Goal: Navigation & Orientation: Understand site structure

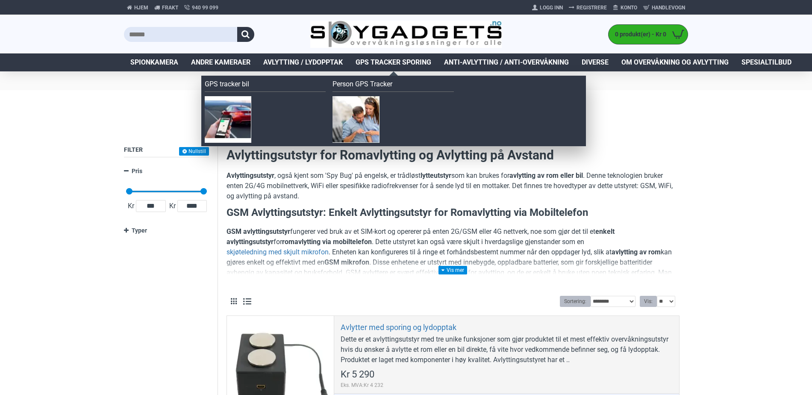
click at [390, 63] on span "GPS Tracker Sporing" at bounding box center [393, 62] width 76 height 10
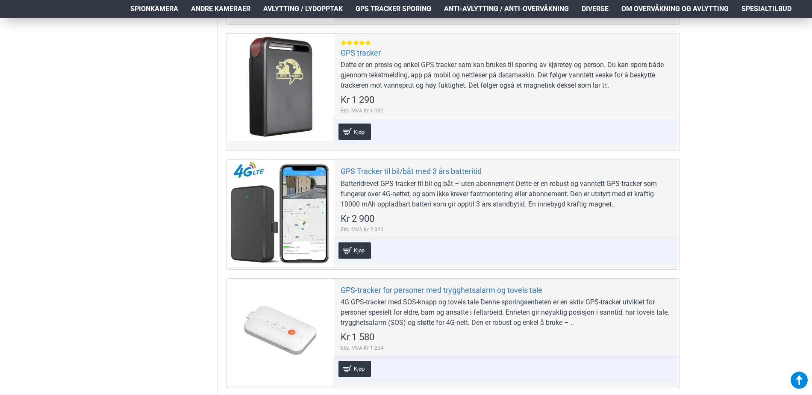
scroll to position [598, 0]
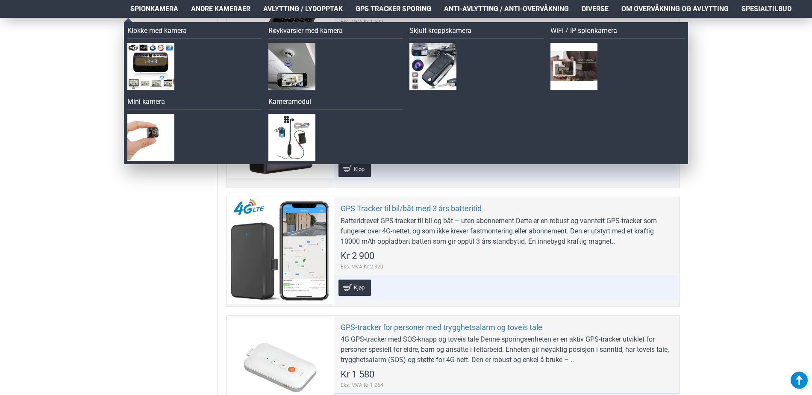
click at [155, 6] on span "Spionkamera" at bounding box center [154, 9] width 48 height 10
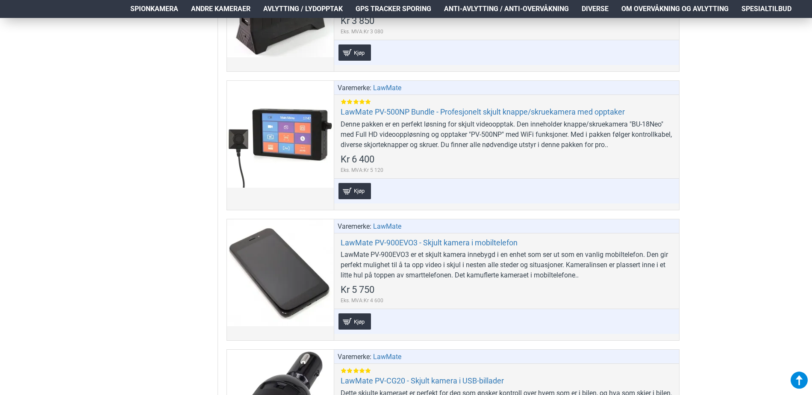
scroll to position [1751, 0]
